Goal: Use online tool/utility: Utilize a website feature to perform a specific function

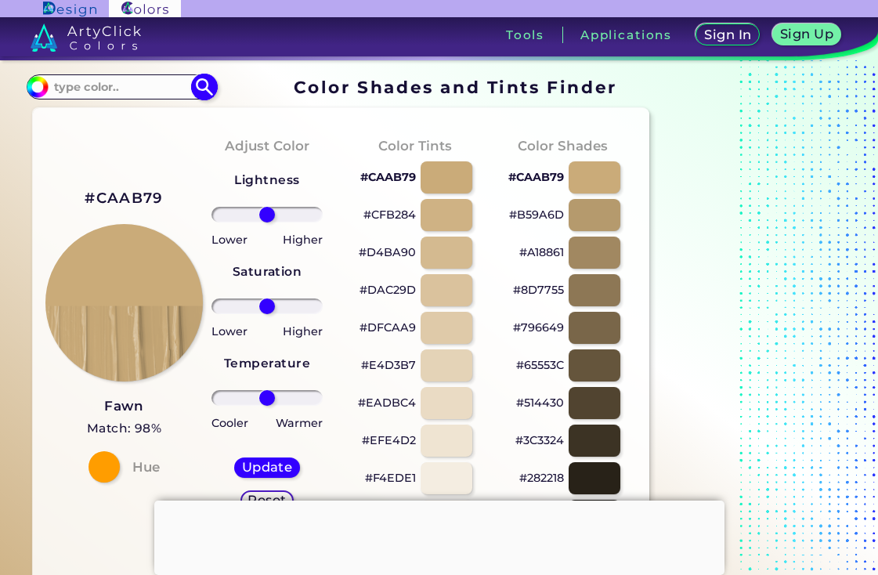
click at [136, 89] on input at bounding box center [122, 86] width 146 height 21
paste input "75c9b3"
type input "75c9b3"
type input "#000000"
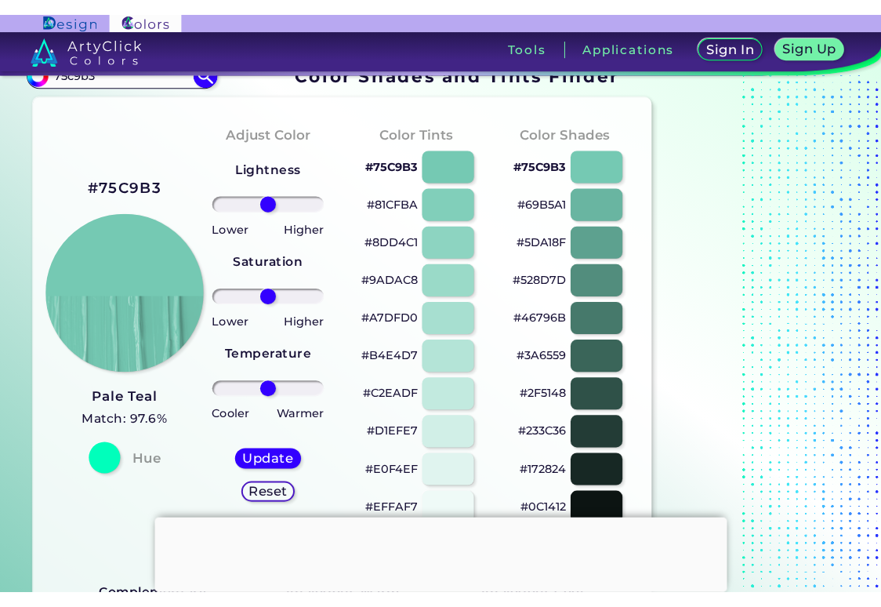
scroll to position [29, 0]
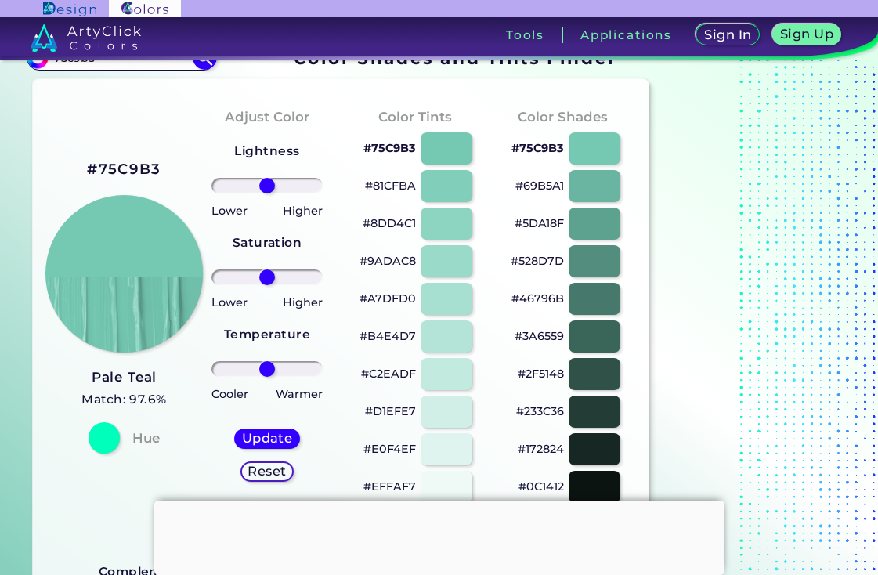
click at [433, 501] on div at bounding box center [439, 501] width 571 height 0
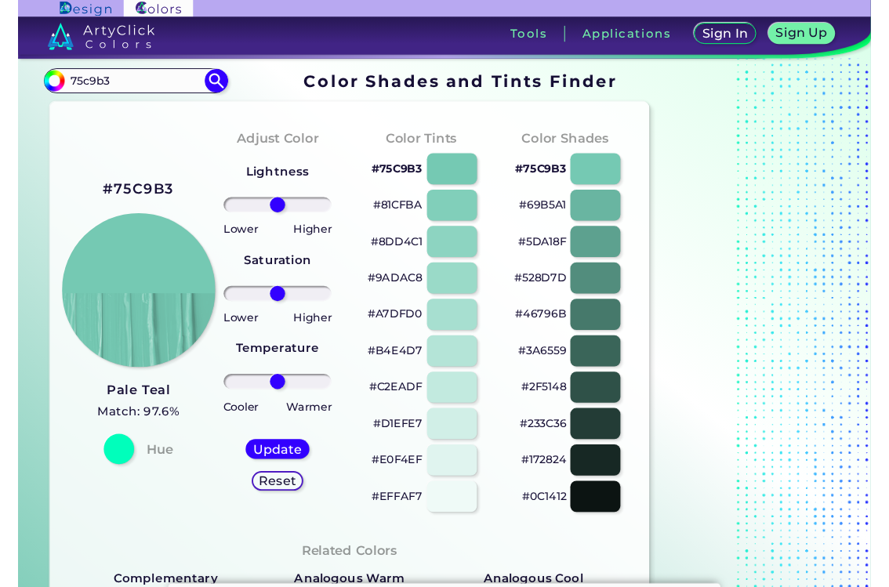
scroll to position [0, 0]
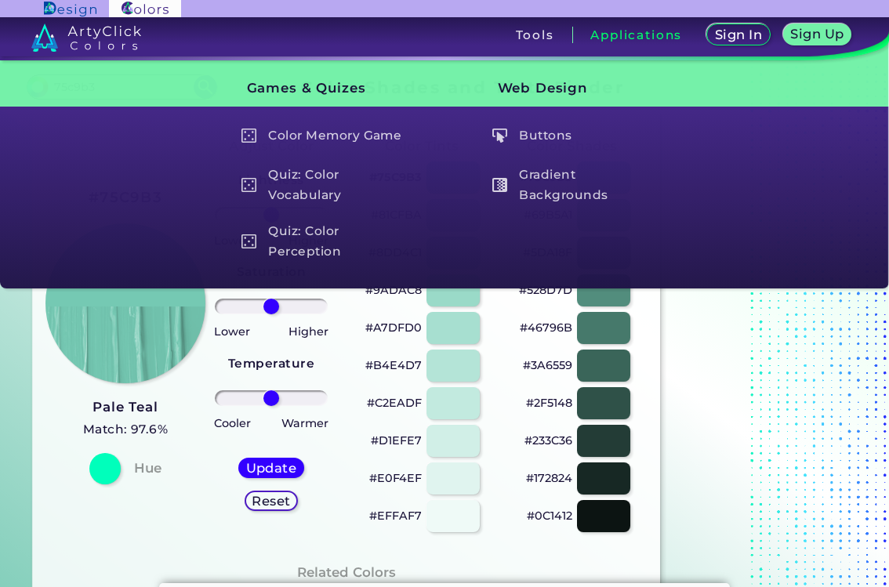
click at [158, 509] on div "#75C9B3 Pale Teal Match: 97.6% Hue" at bounding box center [120, 334] width 150 height 426
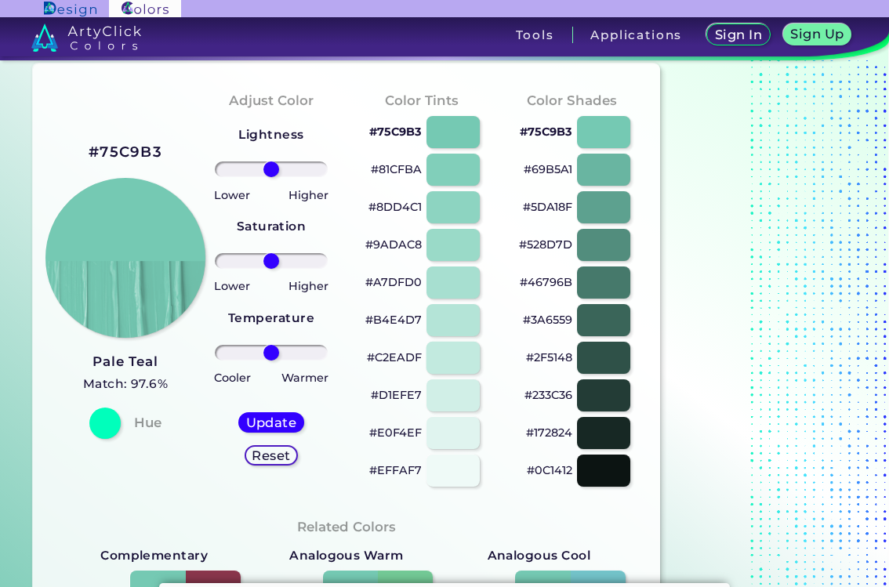
scroll to position [38, 0]
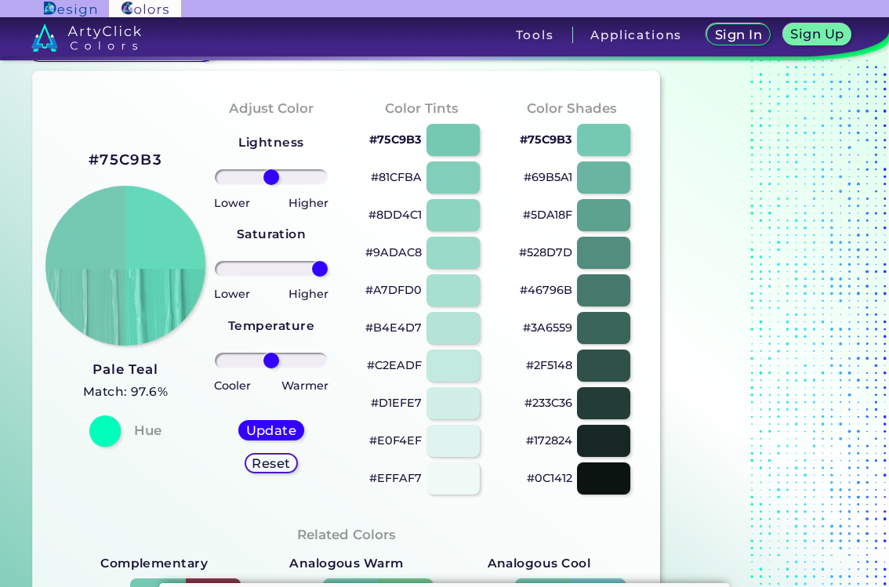
drag, startPoint x: 272, startPoint y: 270, endPoint x: 321, endPoint y: 269, distance: 49.4
type input "100"
click at [321, 269] on input "range" at bounding box center [271, 269] width 113 height 16
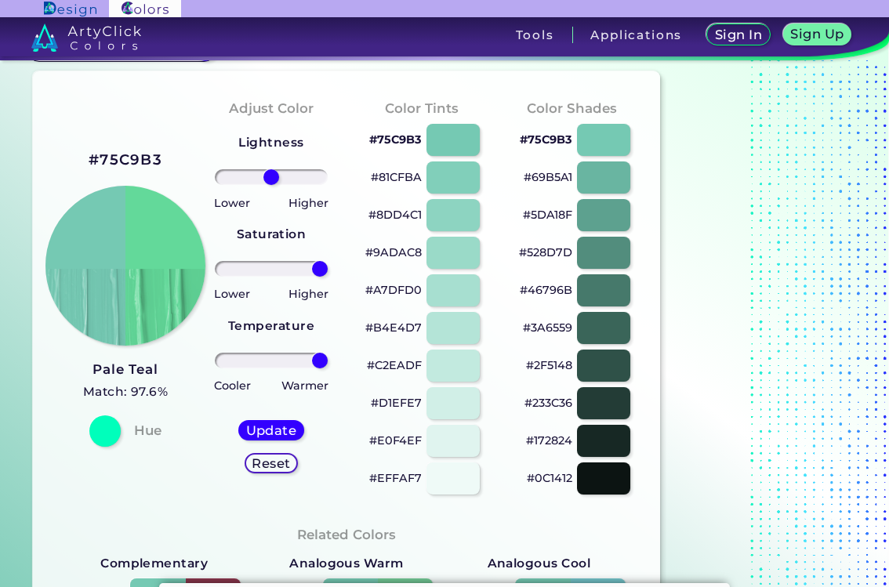
drag, startPoint x: 274, startPoint y: 361, endPoint x: 326, endPoint y: 350, distance: 52.9
click at [326, 353] on input "range" at bounding box center [271, 361] width 113 height 16
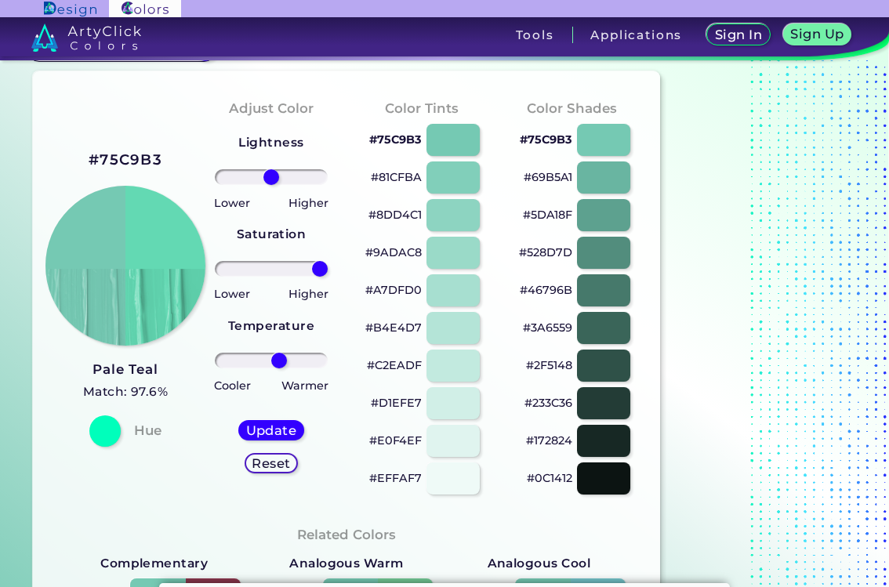
drag, startPoint x: 313, startPoint y: 359, endPoint x: 278, endPoint y: 358, distance: 34.5
click at [278, 358] on input "range" at bounding box center [271, 361] width 113 height 16
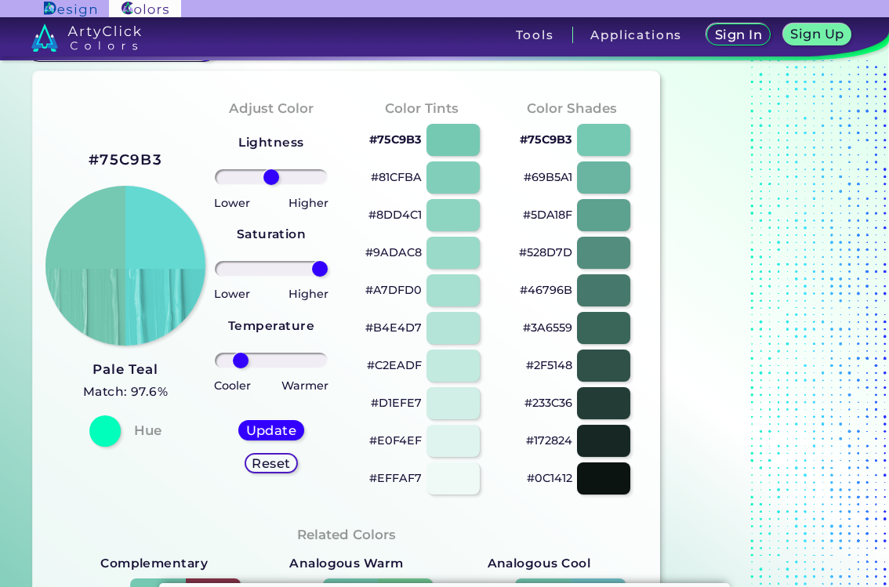
drag, startPoint x: 278, startPoint y: 358, endPoint x: 240, endPoint y: 357, distance: 38.4
type input "-63"
click at [240, 357] on input "range" at bounding box center [271, 361] width 113 height 16
drag, startPoint x: 320, startPoint y: 270, endPoint x: 295, endPoint y: 272, distance: 25.1
type input "49"
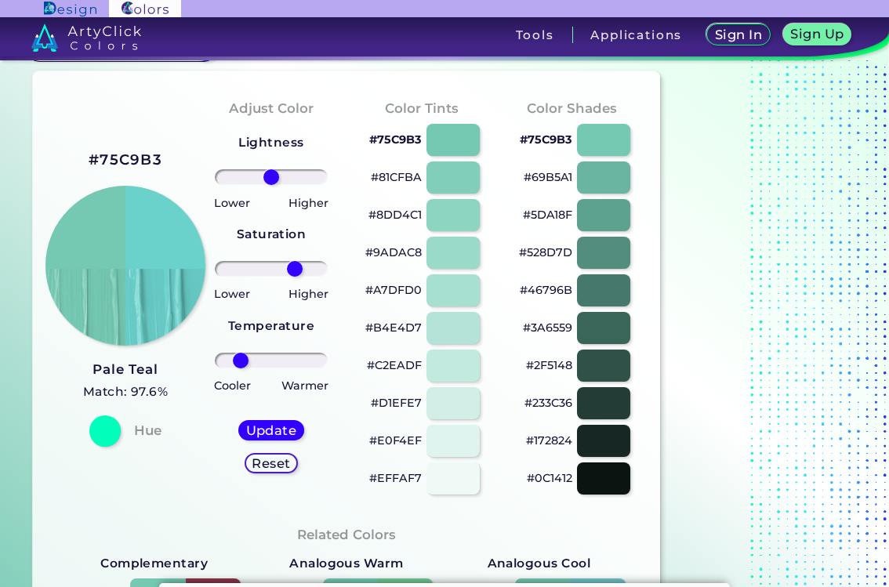
click at [295, 272] on input "range" at bounding box center [271, 269] width 113 height 16
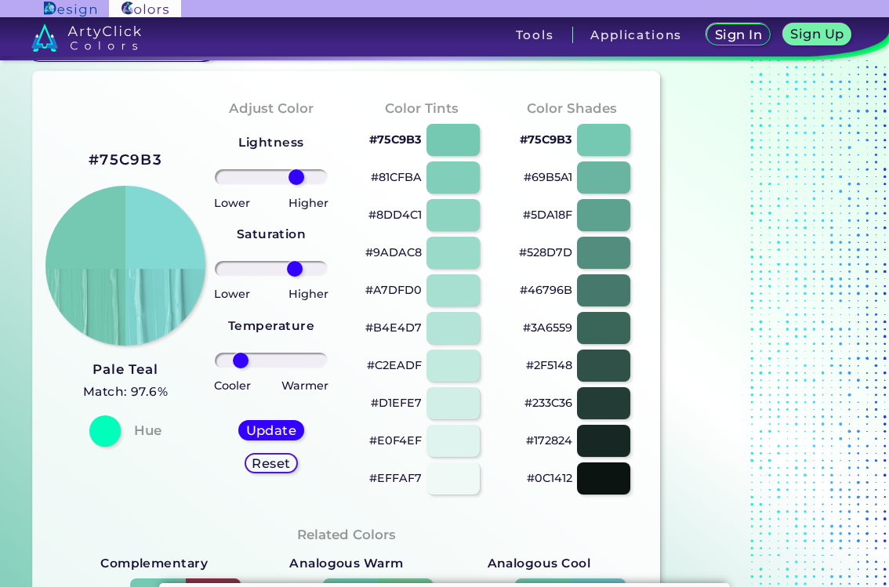
drag, startPoint x: 270, startPoint y: 176, endPoint x: 296, endPoint y: 176, distance: 26.6
click at [296, 176] on input "range" at bounding box center [271, 177] width 113 height 16
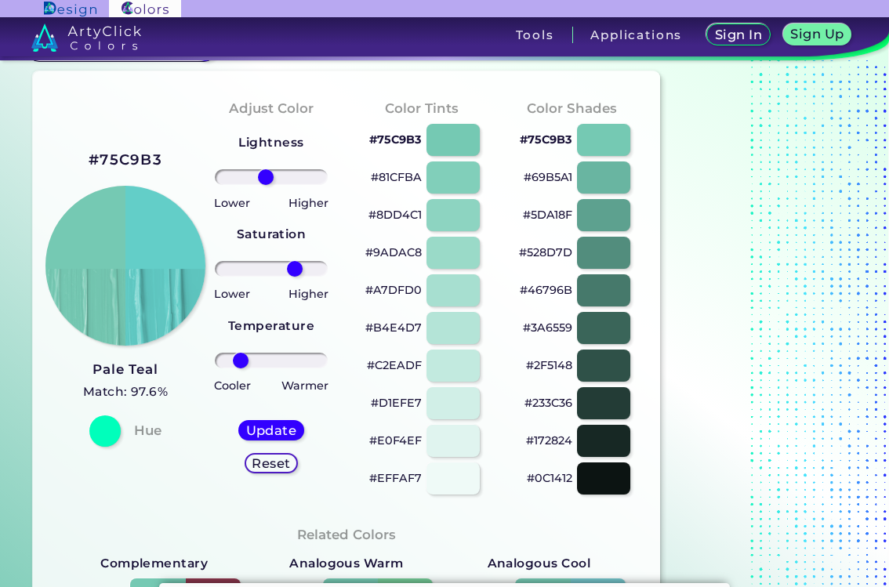
drag, startPoint x: 296, startPoint y: 176, endPoint x: 265, endPoint y: 176, distance: 31.3
type input "-12"
click at [265, 176] on input "range" at bounding box center [271, 177] width 113 height 16
drag, startPoint x: 294, startPoint y: 273, endPoint x: 337, endPoint y: 273, distance: 43.1
type input "100"
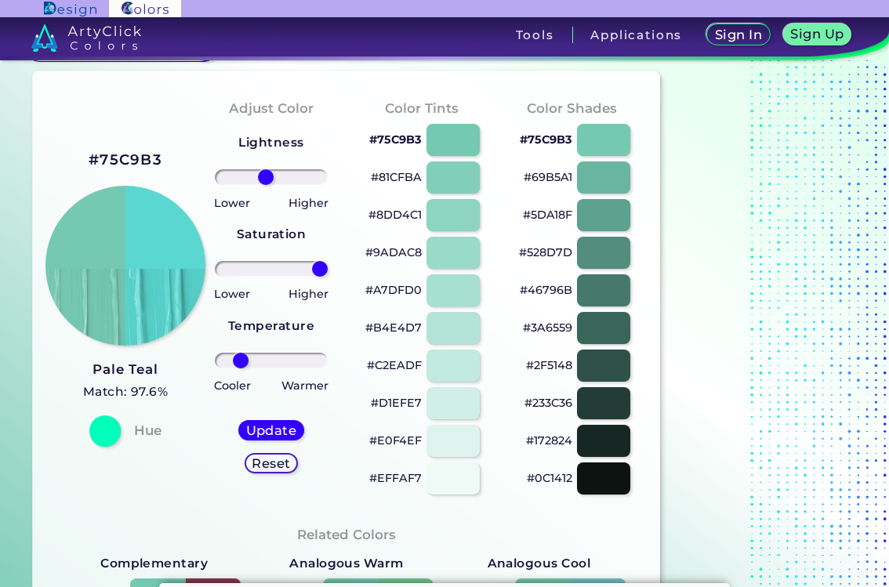
click at [328, 273] on input "range" at bounding box center [271, 269] width 113 height 16
drag, startPoint x: 245, startPoint y: 360, endPoint x: 223, endPoint y: 360, distance: 22.7
click at [223, 360] on input "range" at bounding box center [271, 361] width 113 height 16
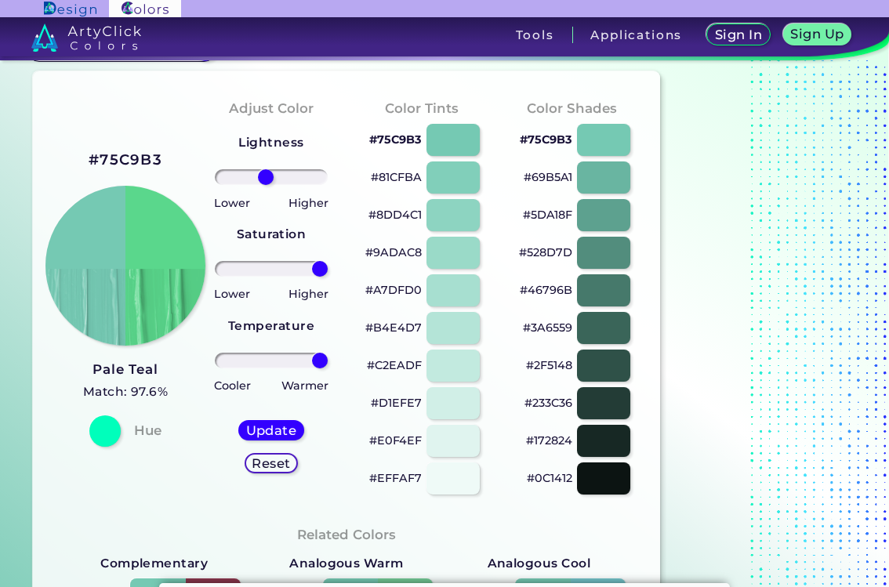
drag, startPoint x: 223, startPoint y: 360, endPoint x: 338, endPoint y: 352, distance: 115.5
click at [328, 353] on input "range" at bounding box center [271, 361] width 113 height 16
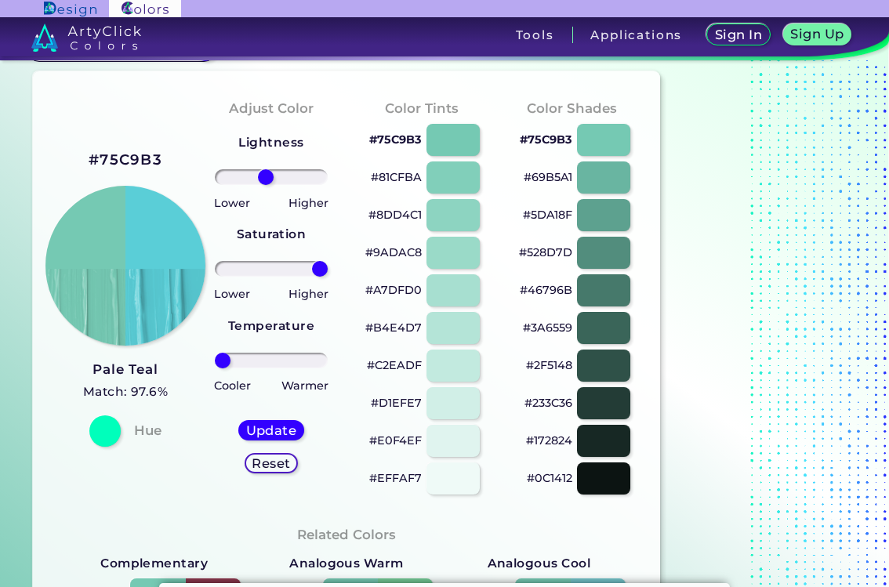
drag, startPoint x: 322, startPoint y: 360, endPoint x: 215, endPoint y: 363, distance: 107.4
click at [215, 363] on input "range" at bounding box center [271, 361] width 113 height 16
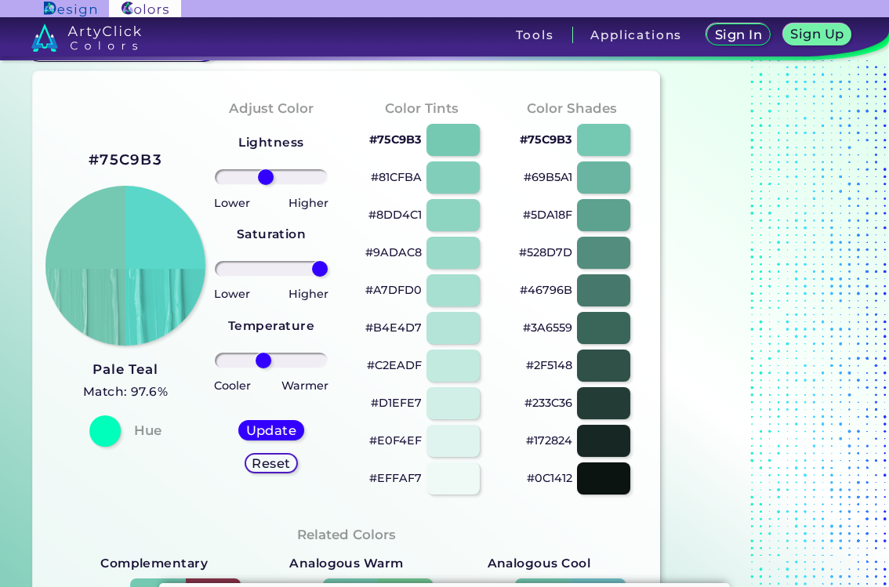
drag, startPoint x: 223, startPoint y: 364, endPoint x: 263, endPoint y: 362, distance: 40.0
click at [263, 362] on input "range" at bounding box center [271, 361] width 113 height 16
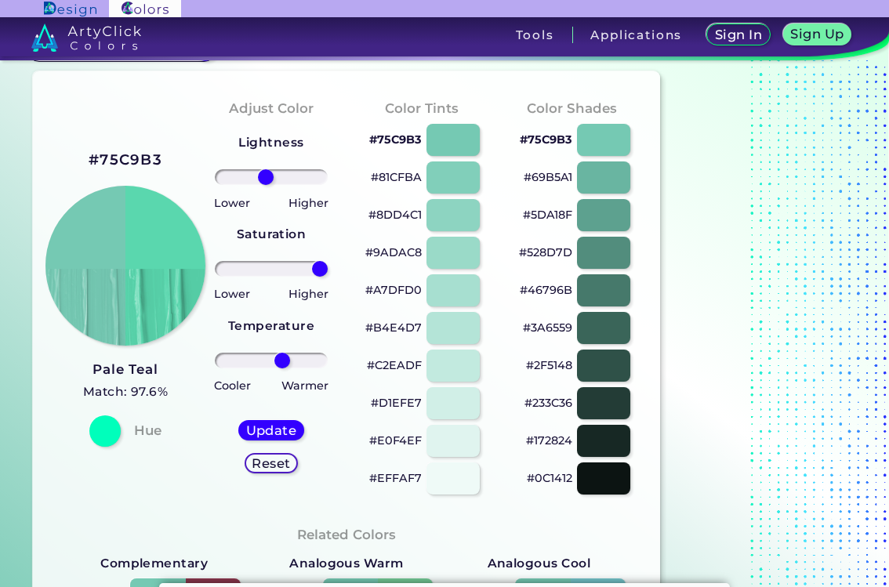
drag, startPoint x: 263, startPoint y: 362, endPoint x: 281, endPoint y: 360, distance: 18.1
click at [281, 360] on input "range" at bounding box center [271, 361] width 113 height 16
click at [288, 359] on input "range" at bounding box center [271, 361] width 113 height 16
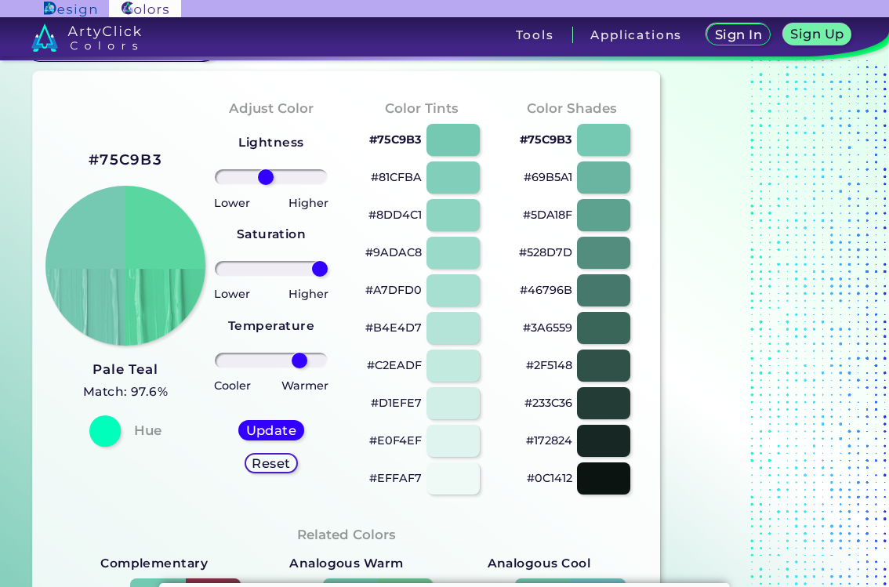
drag, startPoint x: 288, startPoint y: 359, endPoint x: 299, endPoint y: 359, distance: 10.2
click at [299, 359] on input "range" at bounding box center [271, 361] width 113 height 16
click at [302, 359] on input "range" at bounding box center [271, 361] width 113 height 16
click at [303, 359] on input "range" at bounding box center [271, 361] width 113 height 16
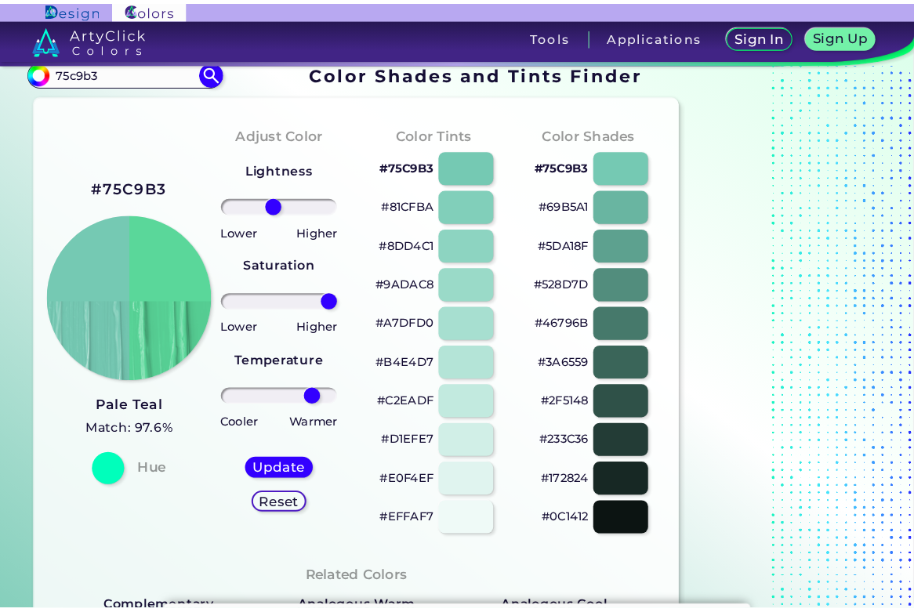
scroll to position [12, 0]
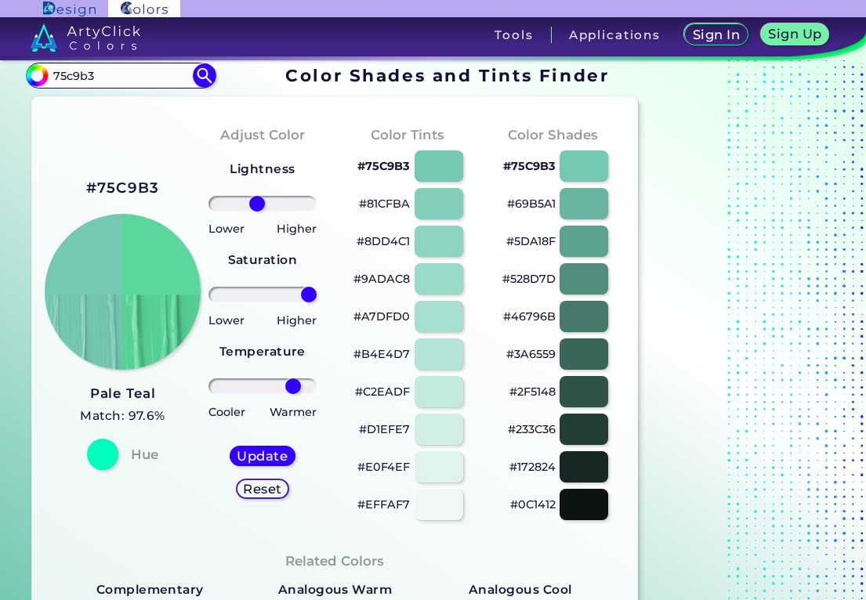
click at [405, 353] on p "#B4E4D7" at bounding box center [381, 354] width 56 height 19
click at [390, 352] on p "#B4E4D7 copied" at bounding box center [381, 354] width 56 height 19
click at [389, 352] on p "#B4E4D7 copied" at bounding box center [381, 354] width 56 height 19
click at [389, 352] on p "#B4E4D7 copied copied" at bounding box center [381, 354] width 56 height 19
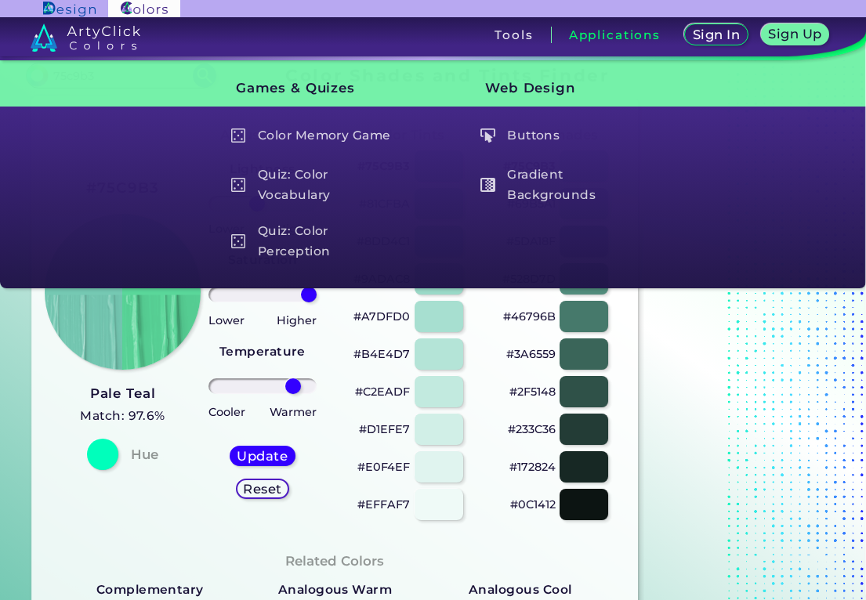
click at [388, 351] on p "#B4E4D7" at bounding box center [381, 354] width 56 height 19
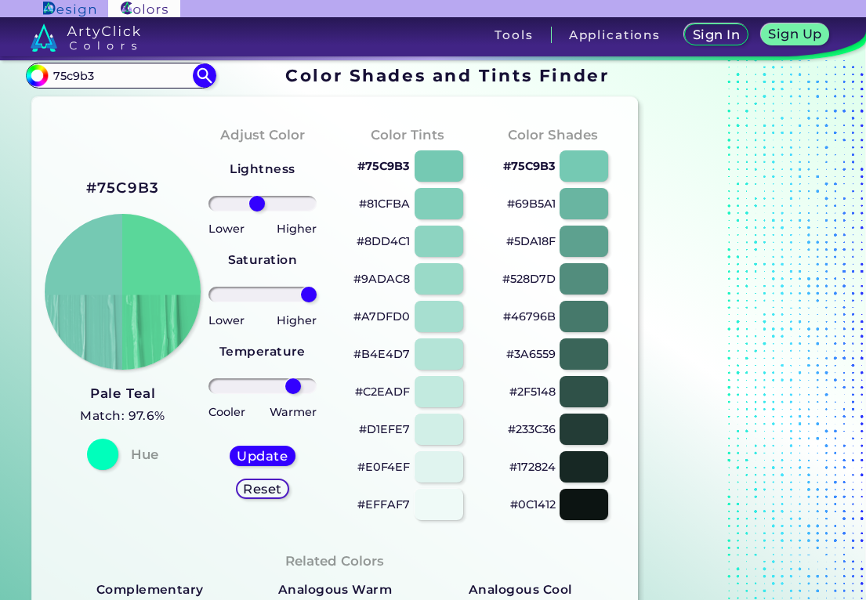
click at [381, 353] on p "#B4E4D7" at bounding box center [381, 354] width 56 height 19
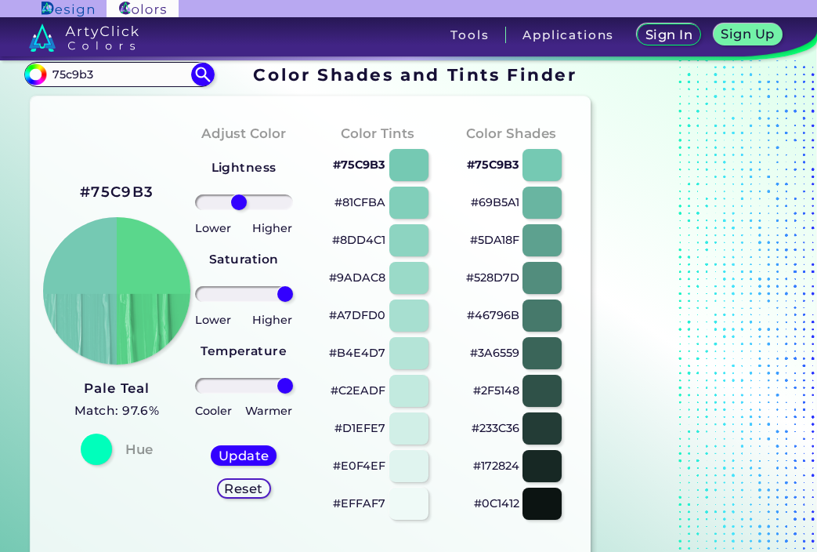
type input "100"
drag, startPoint x: 271, startPoint y: 386, endPoint x: 302, endPoint y: 384, distance: 30.7
click at [299, 384] on div "Adjust Color Lightness Saturation Temperature Lower Higher Lower Higher Cooler …" at bounding box center [244, 322] width 134 height 426
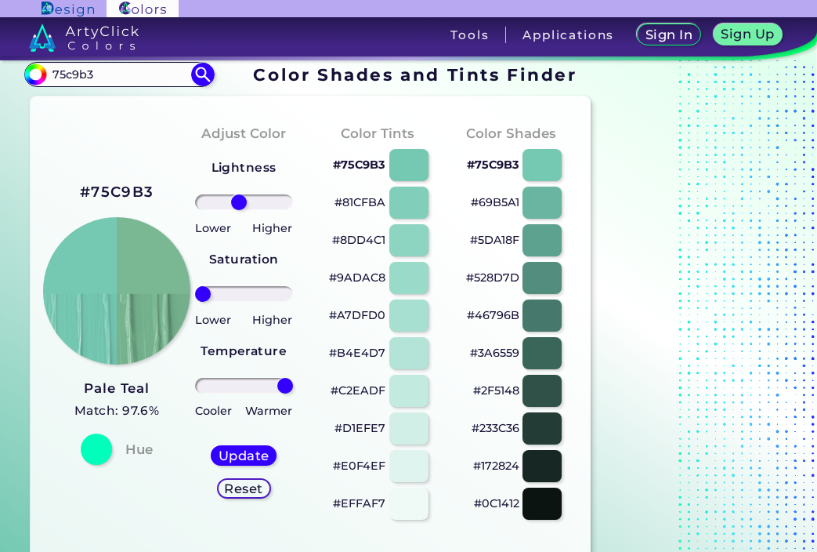
drag, startPoint x: 281, startPoint y: 299, endPoint x: 192, endPoint y: 292, distance: 88.8
click at [195, 292] on input "range" at bounding box center [244, 294] width 98 height 16
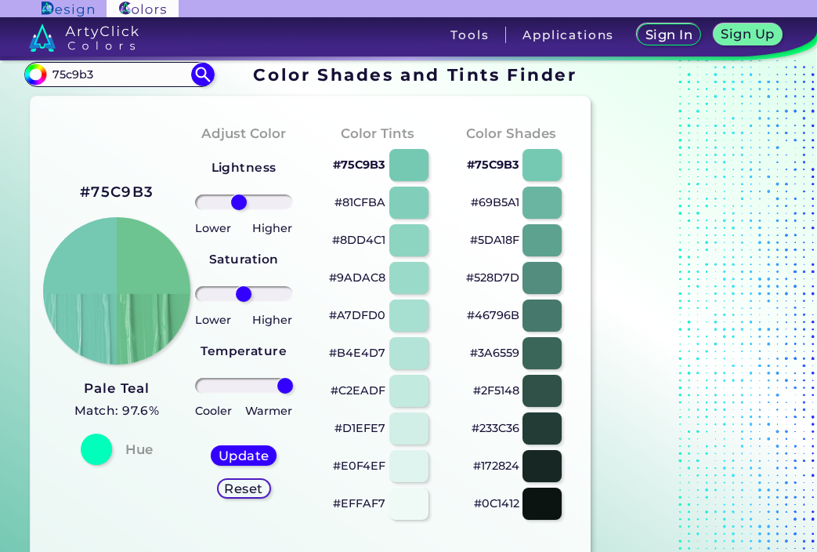
type input "-1"
drag, startPoint x: 207, startPoint y: 295, endPoint x: 244, endPoint y: 292, distance: 36.9
click at [243, 293] on input "range" at bounding box center [244, 294] width 98 height 16
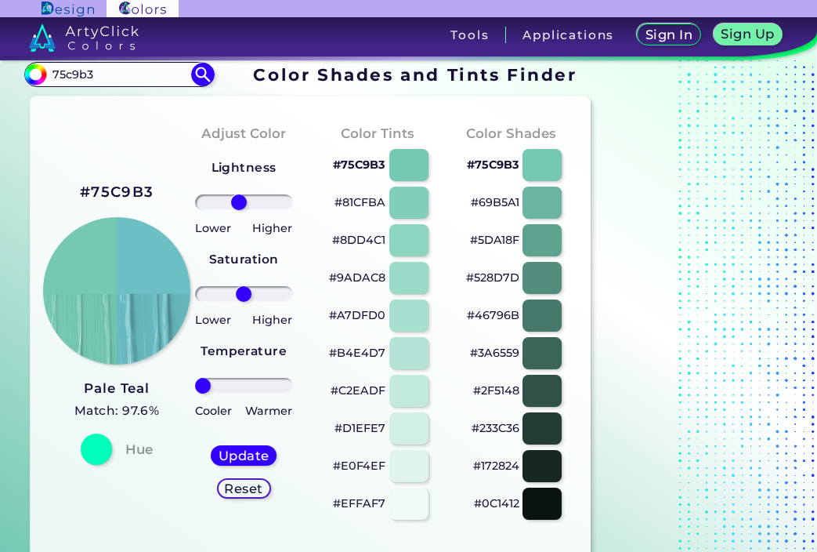
drag, startPoint x: 279, startPoint y: 382, endPoint x: 178, endPoint y: 383, distance: 101.1
type input "-100"
click at [195, 383] on input "range" at bounding box center [244, 386] width 98 height 16
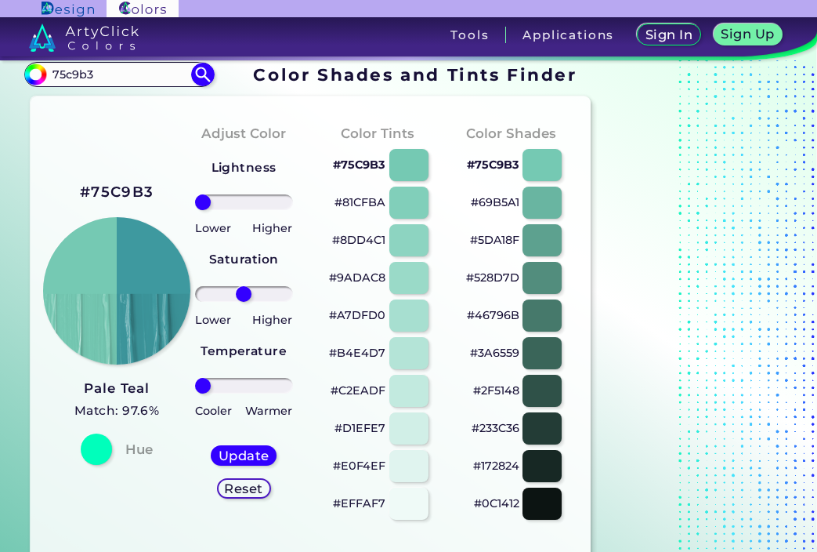
drag, startPoint x: 237, startPoint y: 199, endPoint x: 200, endPoint y: 201, distance: 36.9
type input "-100"
click at [200, 201] on input "range" at bounding box center [244, 202] width 98 height 16
drag, startPoint x: 200, startPoint y: 201, endPoint x: 183, endPoint y: 201, distance: 16.5
click at [184, 201] on div "Adjust Color Lightness Saturation Temperature Lower Higher Lower Higher Cooler …" at bounding box center [244, 322] width 134 height 426
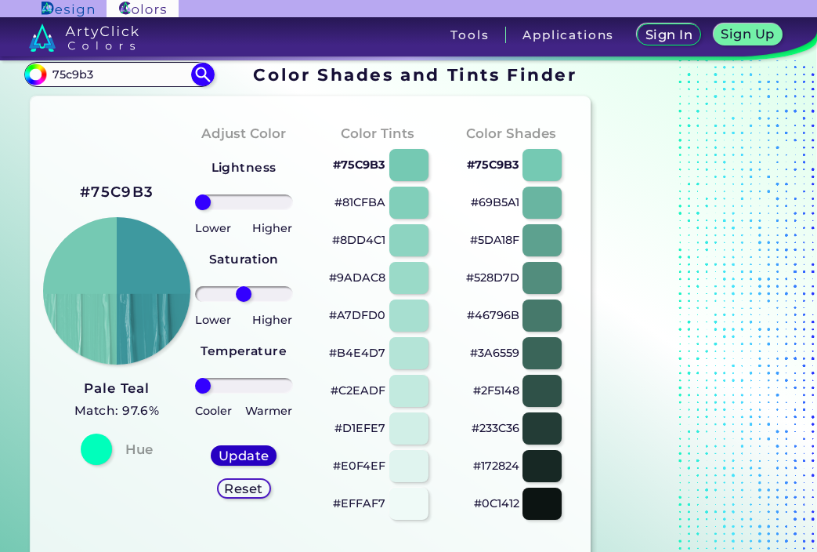
click at [251, 454] on h5 "Update" at bounding box center [243, 455] width 46 height 12
type input "#3e999f"
type input "0"
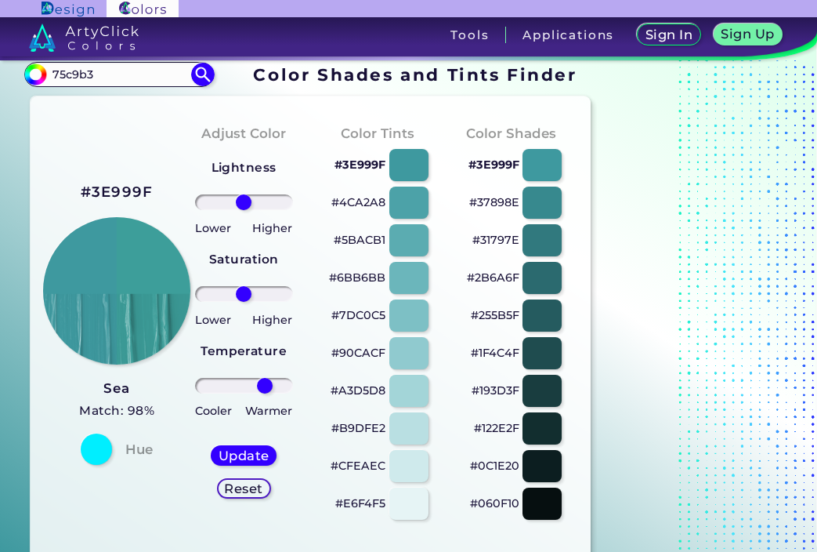
drag, startPoint x: 242, startPoint y: 390, endPoint x: 266, endPoint y: 385, distance: 24.1
click at [265, 385] on input "range" at bounding box center [244, 386] width 98 height 16
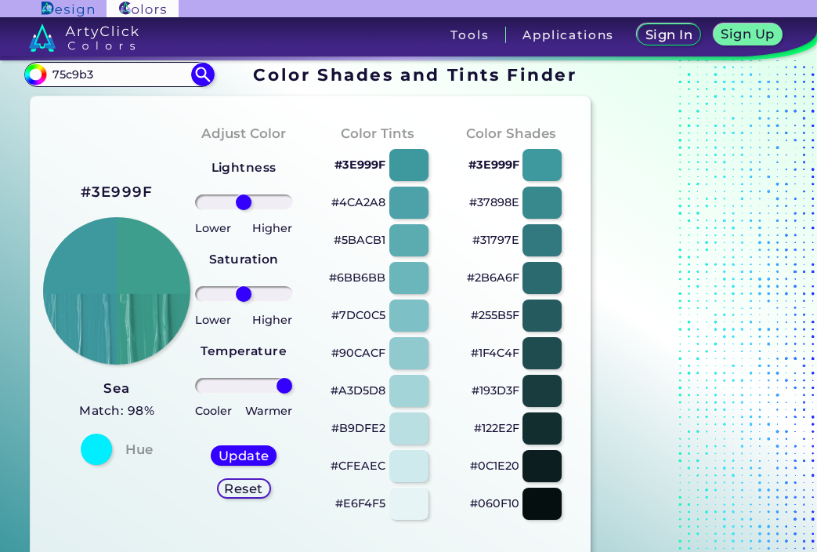
drag, startPoint x: 266, startPoint y: 385, endPoint x: 284, endPoint y: 381, distance: 19.2
click at [284, 382] on input "range" at bounding box center [244, 386] width 98 height 16
drag, startPoint x: 279, startPoint y: 388, endPoint x: 251, endPoint y: 388, distance: 28.2
type input "18"
click at [251, 388] on input "range" at bounding box center [244, 386] width 98 height 16
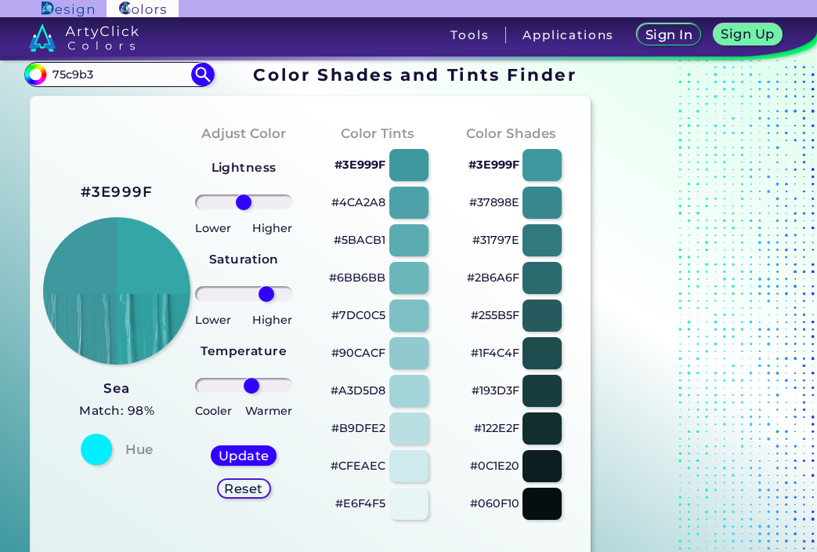
drag, startPoint x: 246, startPoint y: 289, endPoint x: 266, endPoint y: 289, distance: 20.4
click at [266, 289] on input "range" at bounding box center [244, 294] width 98 height 16
type input "100"
drag, startPoint x: 268, startPoint y: 289, endPoint x: 288, endPoint y: 290, distance: 19.6
click at [286, 290] on input "range" at bounding box center [244, 294] width 98 height 16
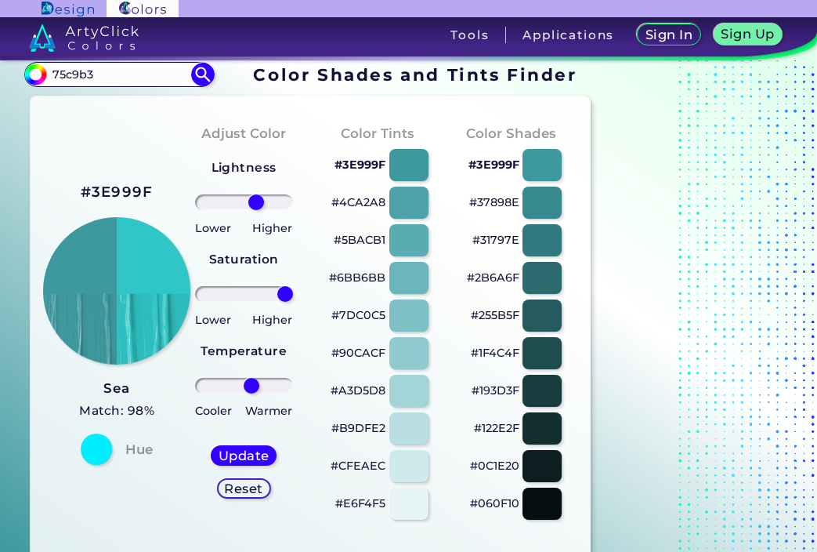
drag, startPoint x: 247, startPoint y: 204, endPoint x: 256, endPoint y: 208, distance: 10.2
click at [256, 208] on input "range" at bounding box center [244, 202] width 98 height 16
type input "22"
click at [252, 206] on input "range" at bounding box center [244, 202] width 98 height 16
click at [228, 458] on h5 "Update" at bounding box center [244, 455] width 46 height 12
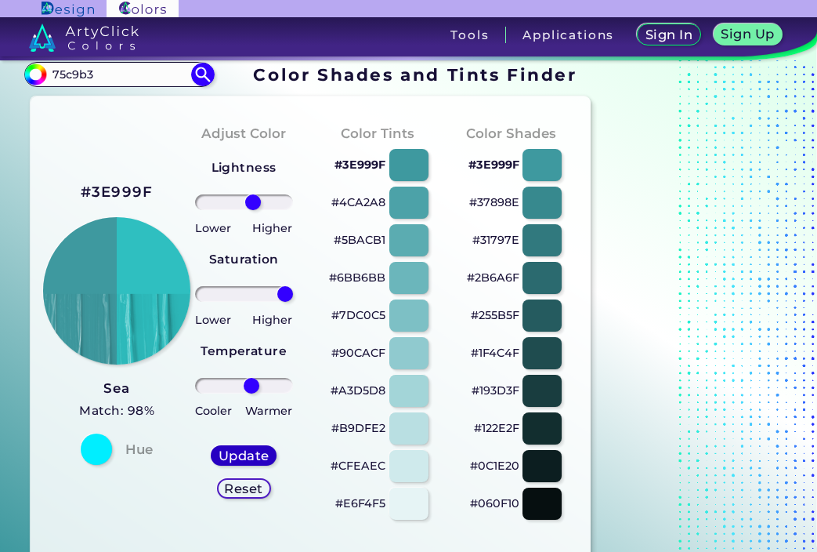
type input "#2fbfc0"
type input "0"
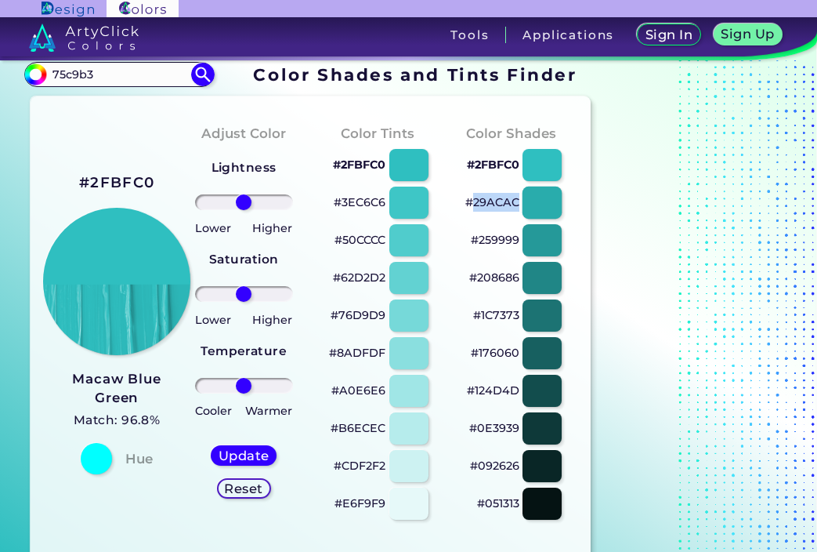
drag, startPoint x: 472, startPoint y: 201, endPoint x: 523, endPoint y: 197, distance: 51.1
click at [523, 197] on div "#29ACAC" at bounding box center [511, 203] width 109 height 38
copy div "29ACAC"
click at [489, 161] on p "#2FBFC0" at bounding box center [493, 164] width 53 height 19
copy div "29ACAC"
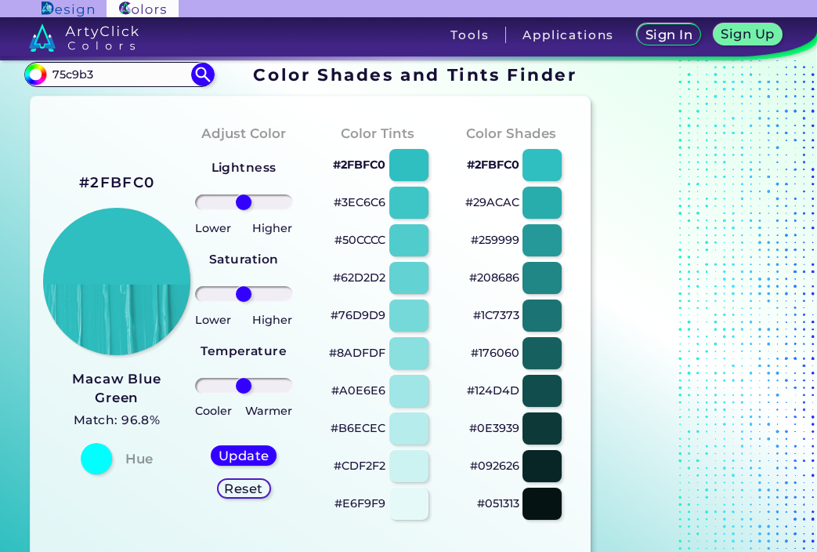
click at [380, 163] on p "#2FBFC0" at bounding box center [359, 164] width 53 height 19
click at [491, 205] on p "#29ACAC" at bounding box center [492, 202] width 54 height 19
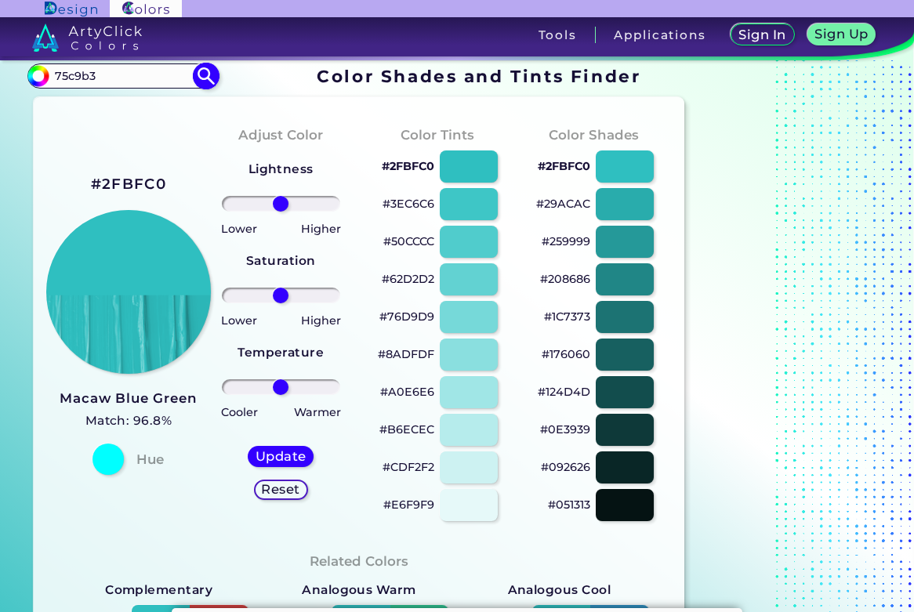
drag, startPoint x: 110, startPoint y: 82, endPoint x: 57, endPoint y: 78, distance: 53.4
click at [57, 78] on input "75c9b3" at bounding box center [122, 75] width 146 height 21
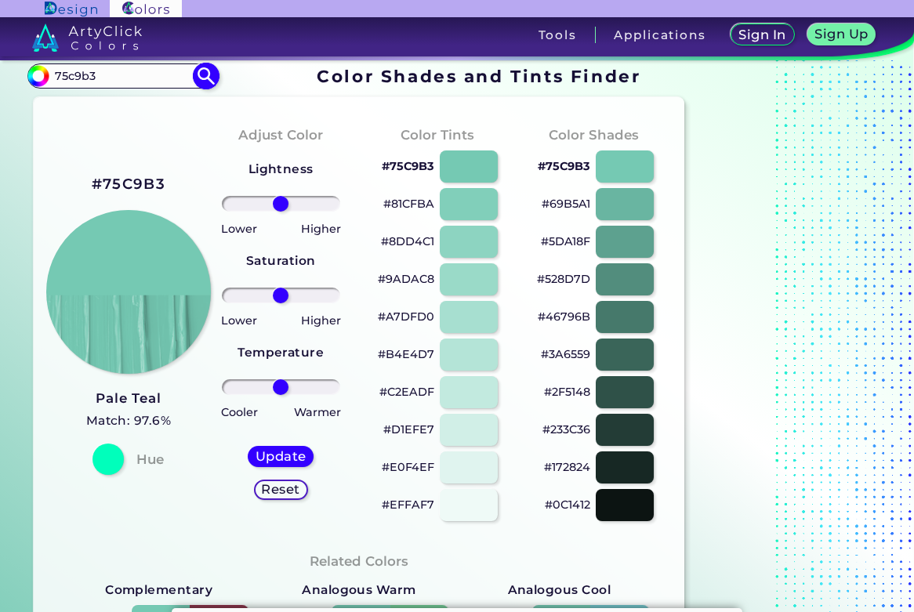
click at [196, 81] on img at bounding box center [205, 75] width 27 height 27
type input "#000000"
click at [149, 79] on input "75c9b3" at bounding box center [122, 75] width 146 height 21
drag, startPoint x: 118, startPoint y: 85, endPoint x: 55, endPoint y: 79, distance: 63.0
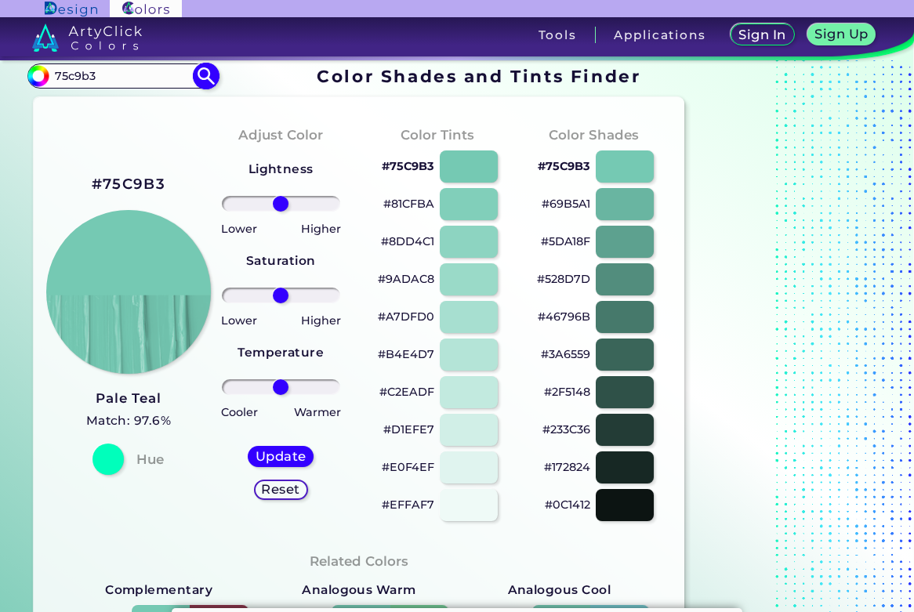
click at [55, 79] on input "75c9b3" at bounding box center [122, 75] width 146 height 21
paste input "5da18f"
type input "5da18f"
type input "#000000"
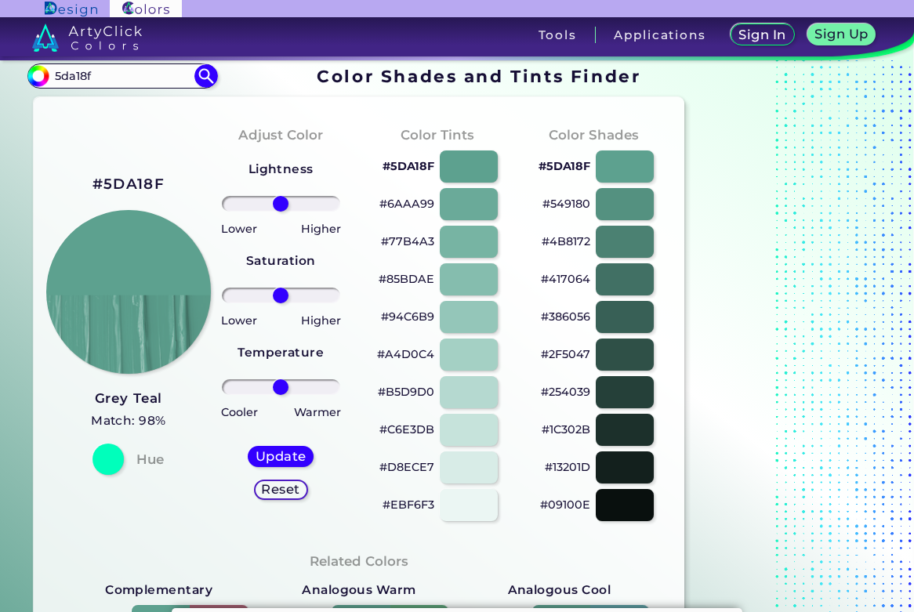
scroll to position [22, 0]
